Goal: Find specific page/section: Find specific page/section

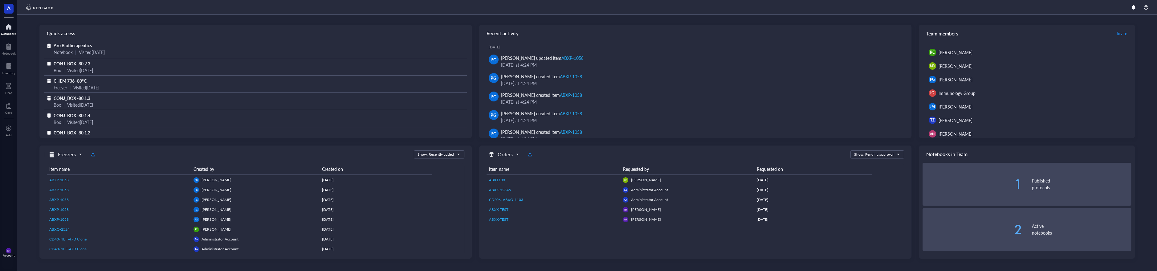
scroll to position [73, 0]
click at [0, 63] on div "Inventory" at bounding box center [8, 67] width 17 height 17
click at [11, 65] on div at bounding box center [9, 66] width 14 height 10
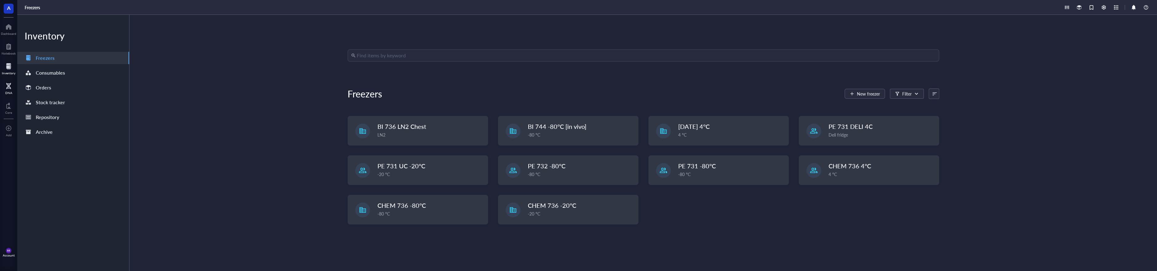
click at [9, 93] on div "DNA" at bounding box center [8, 93] width 7 height 4
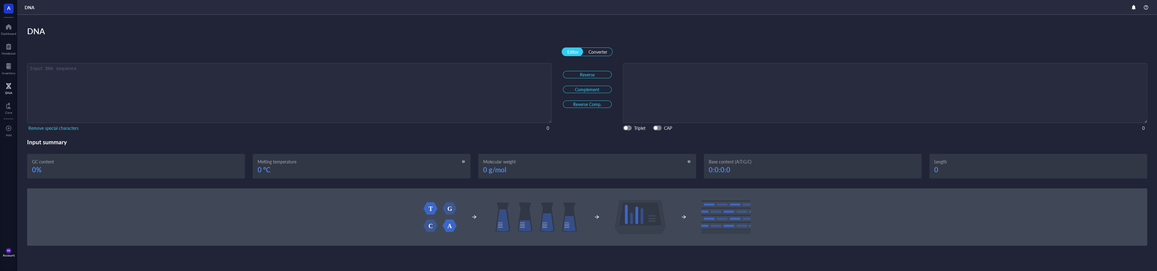
click at [0, 93] on div "DNA" at bounding box center [8, 87] width 17 height 17
click at [7, 82] on div "DNA" at bounding box center [8, 87] width 17 height 17
click at [10, 69] on div at bounding box center [9, 66] width 14 height 10
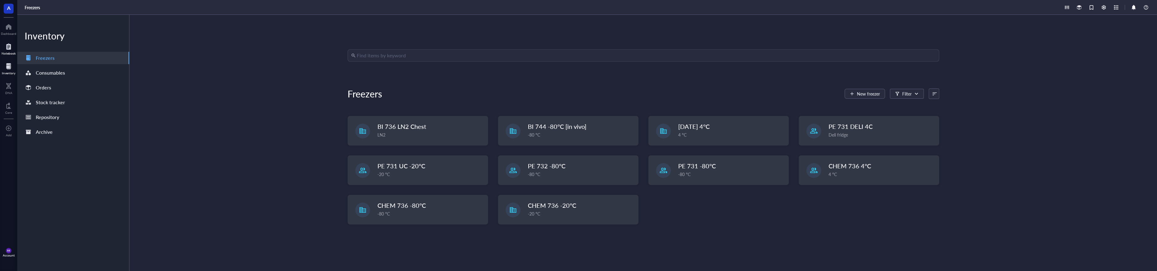
click at [10, 56] on div "Notebook" at bounding box center [8, 48] width 17 height 17
